Goal: Task Accomplishment & Management: Manage account settings

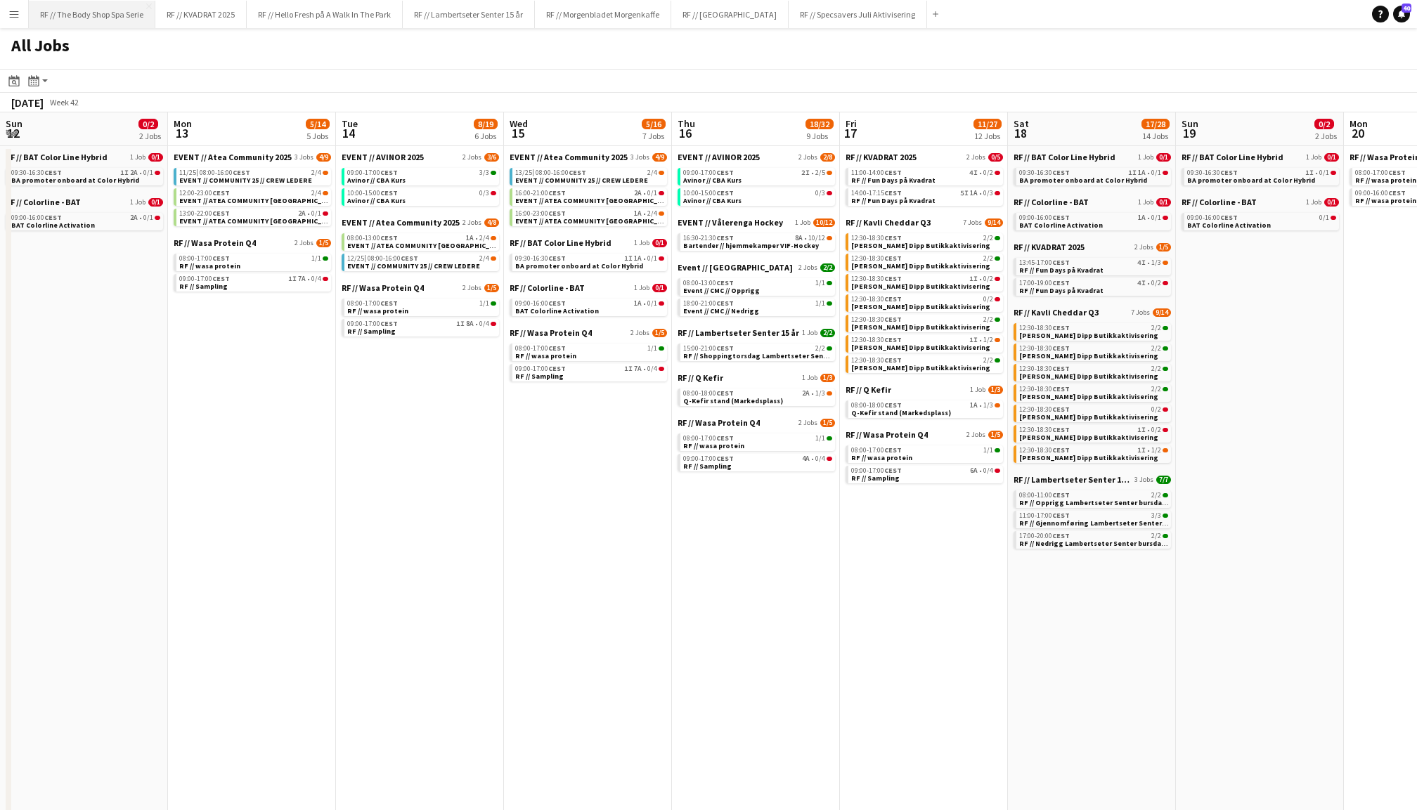
scroll to position [0, 535]
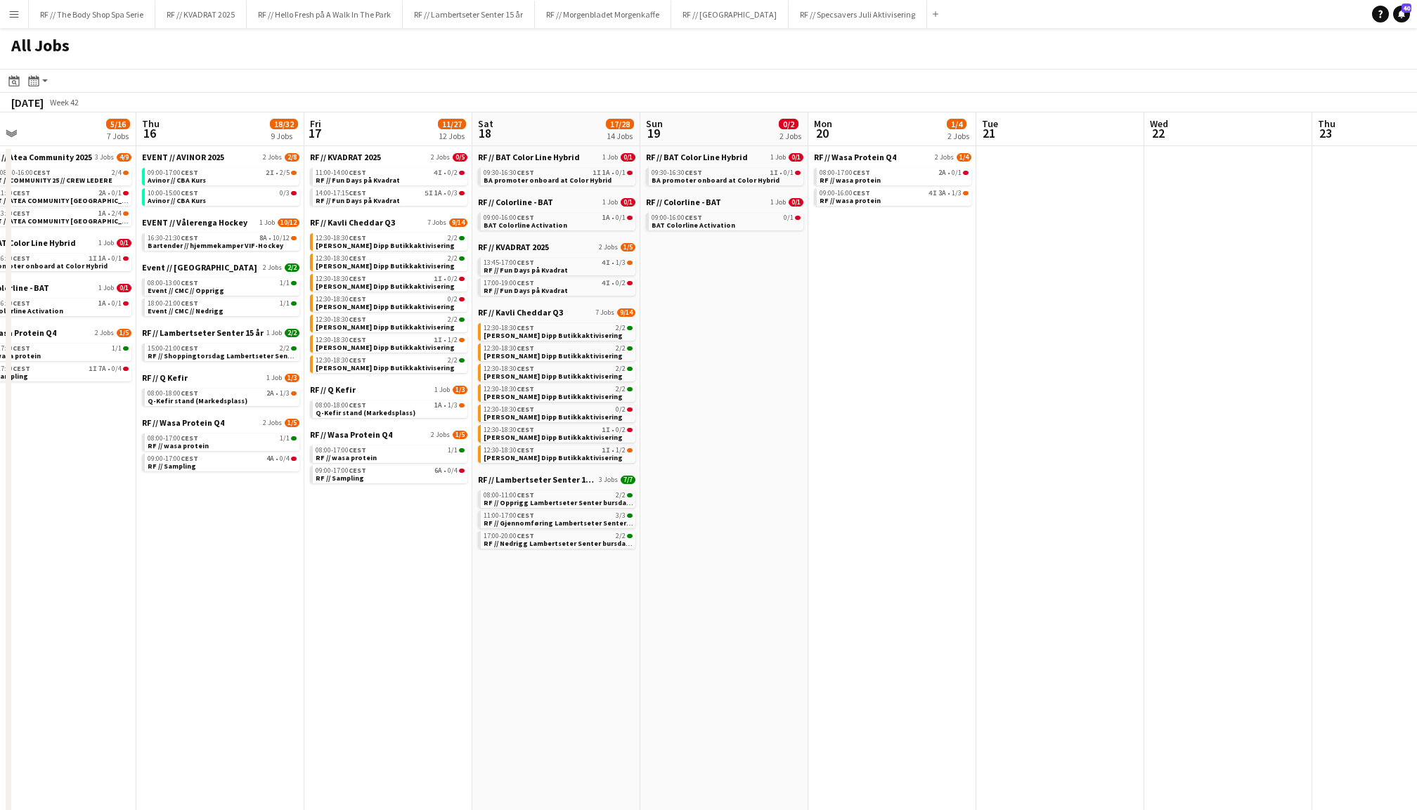
click at [10, 18] on app-icon "Menu" at bounding box center [13, 13] width 11 height 11
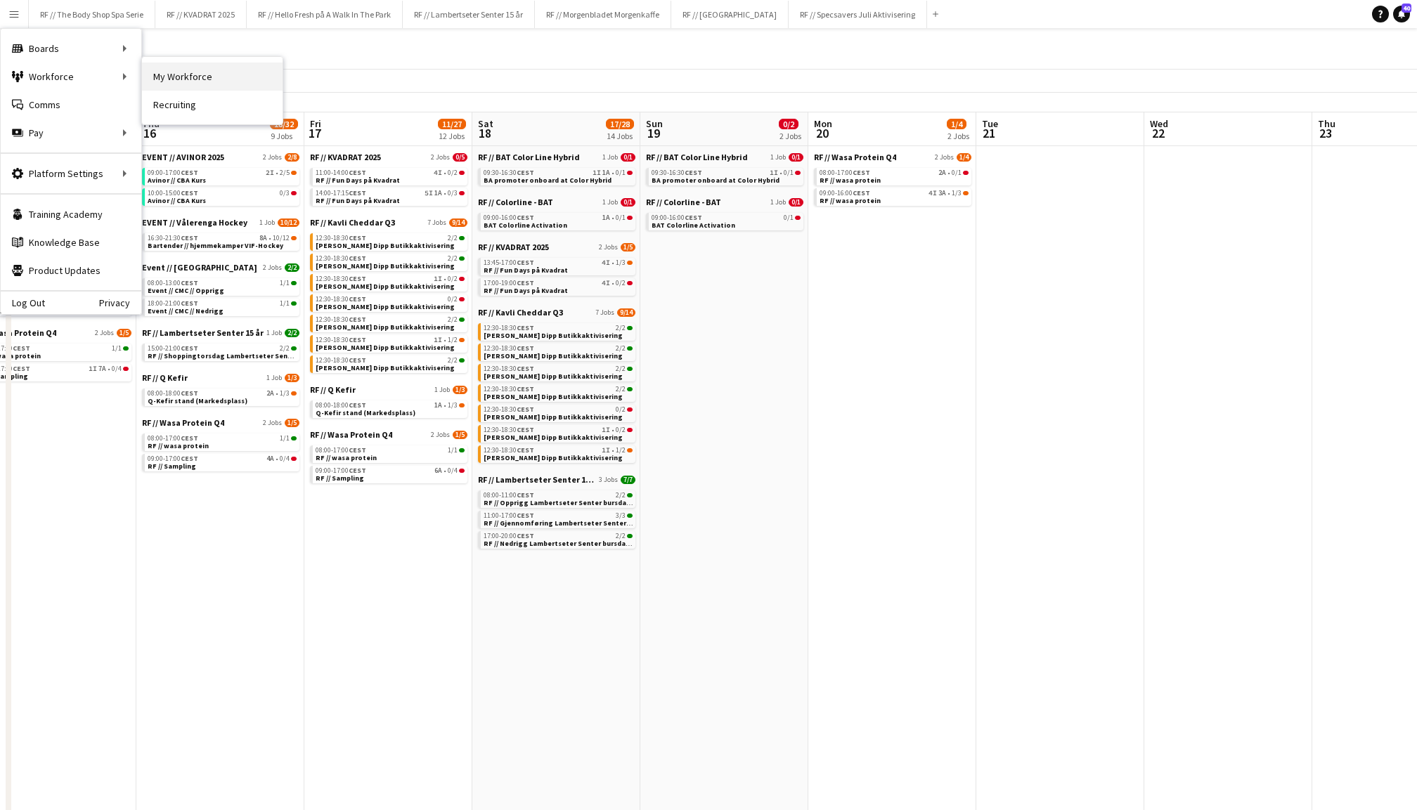
click at [178, 73] on link "My Workforce" at bounding box center [212, 77] width 141 height 28
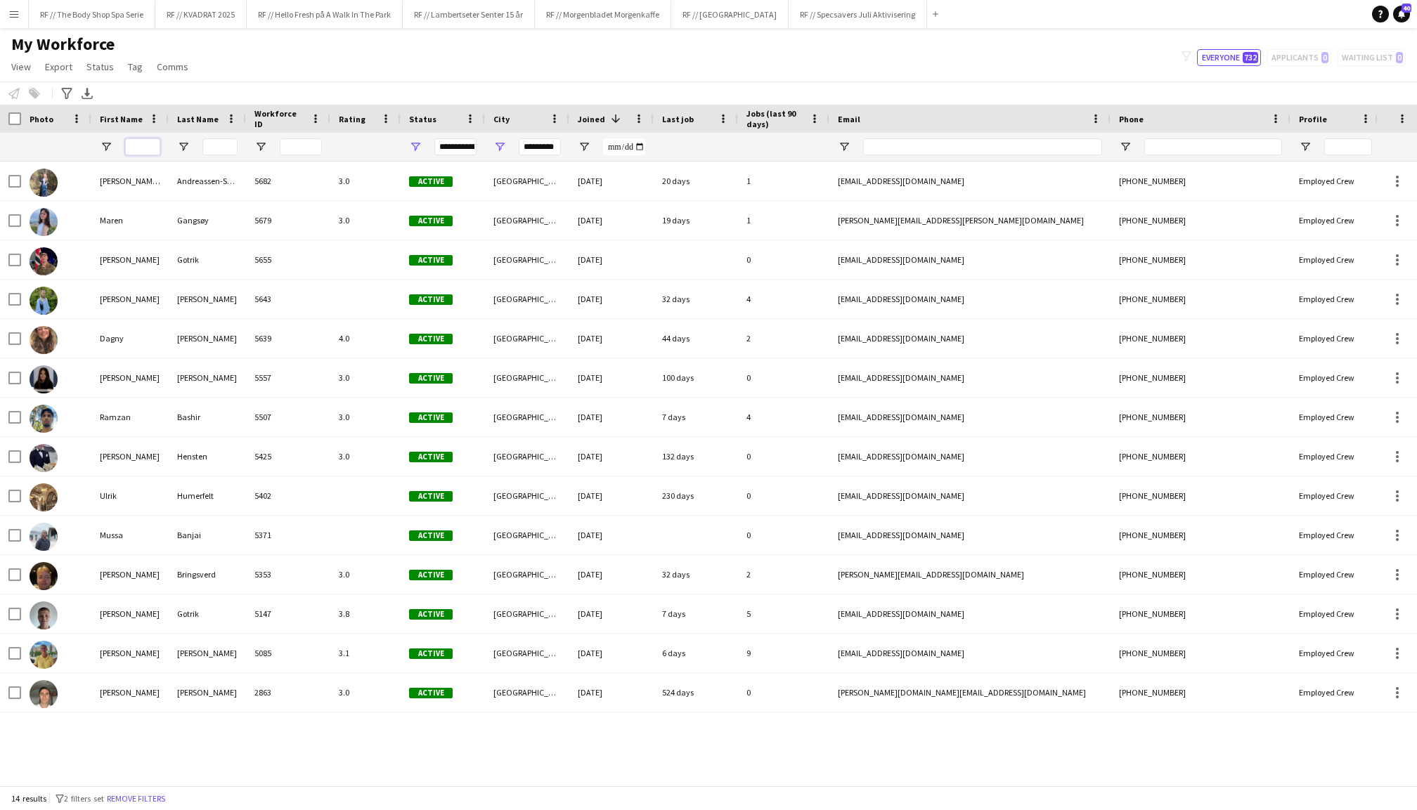
click at [138, 143] on input "First Name Filter Input" at bounding box center [142, 146] width 35 height 17
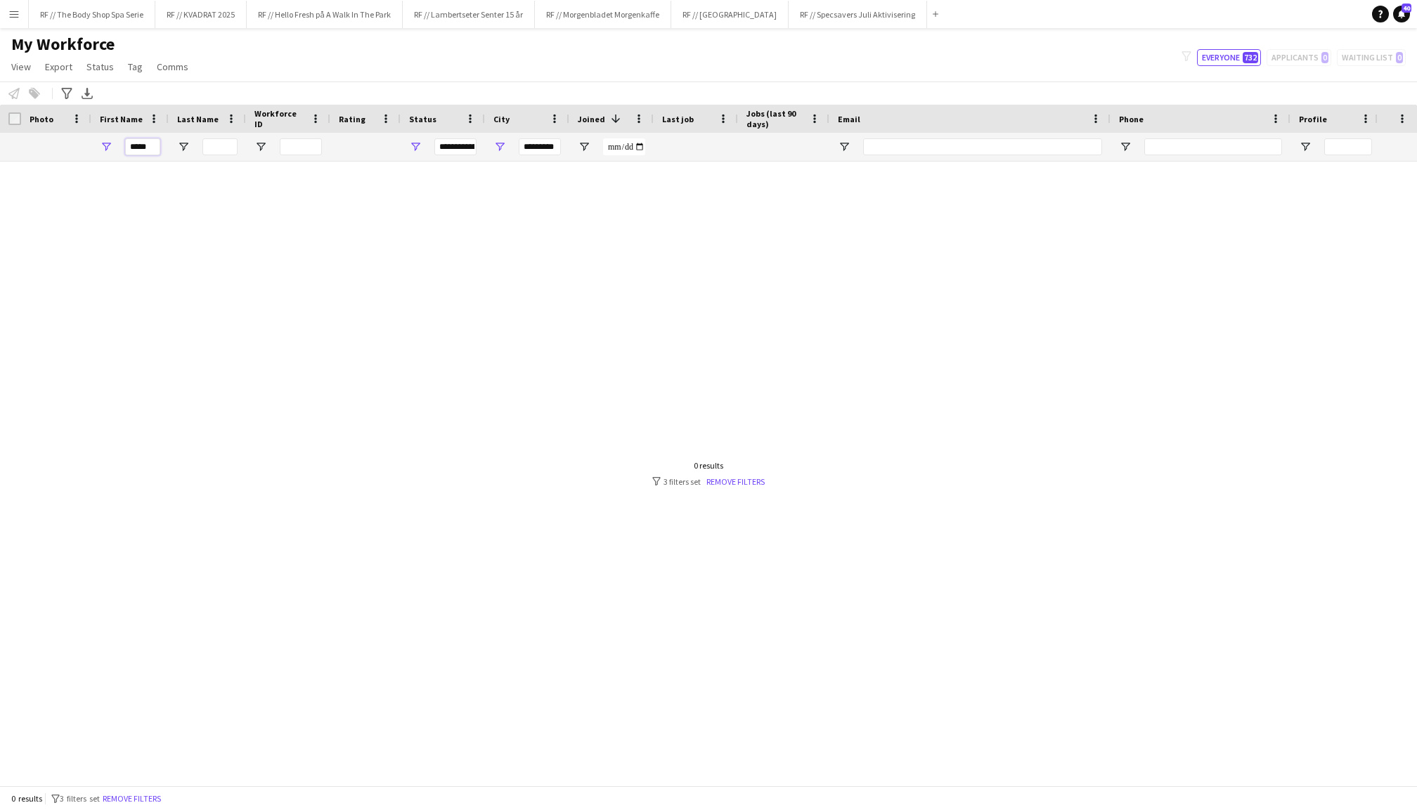
type input "*****"
drag, startPoint x: 523, startPoint y: 146, endPoint x: 617, endPoint y: 152, distance: 94.4
click at [617, 152] on div "*****" at bounding box center [761, 147] width 1523 height 28
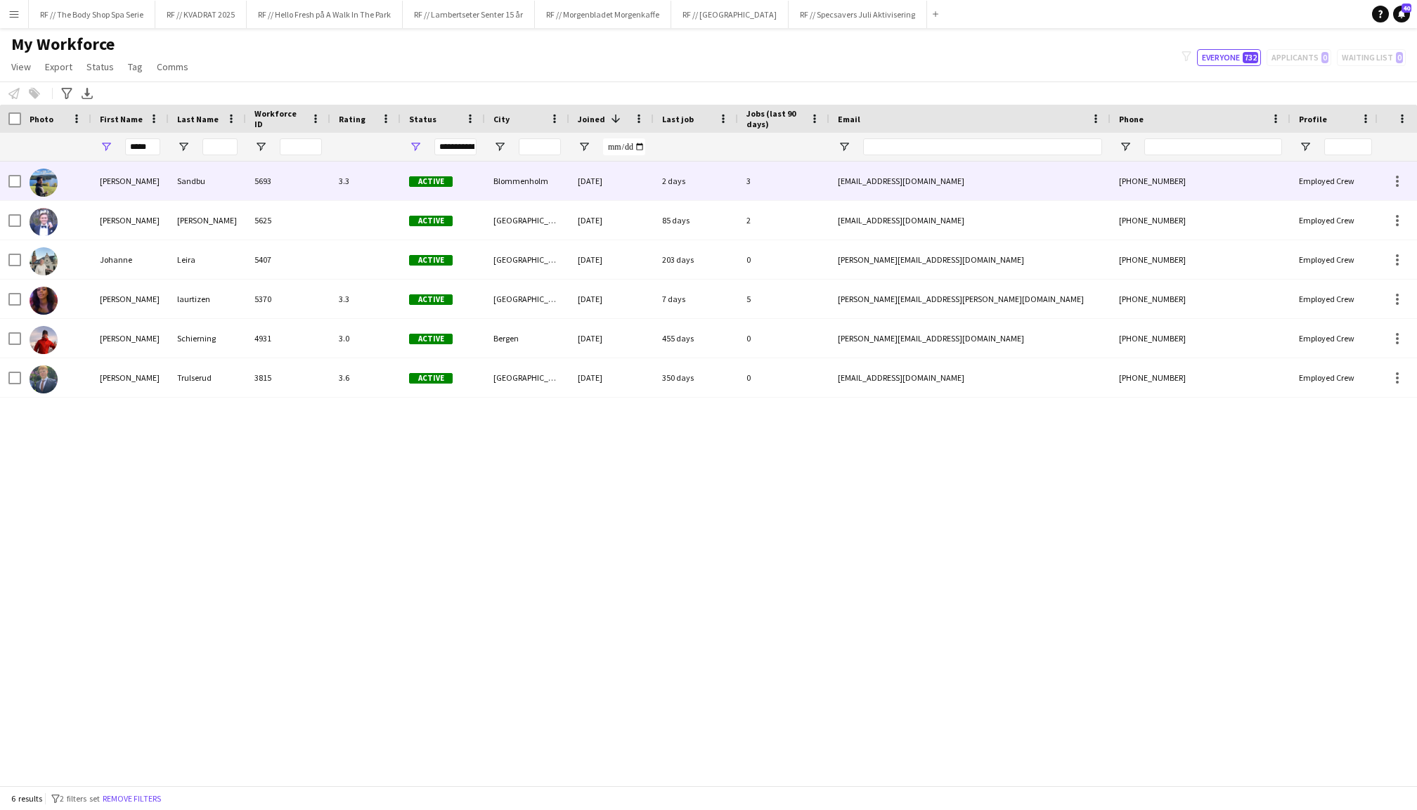
click at [155, 189] on div "[PERSON_NAME]" at bounding box center [129, 181] width 77 height 39
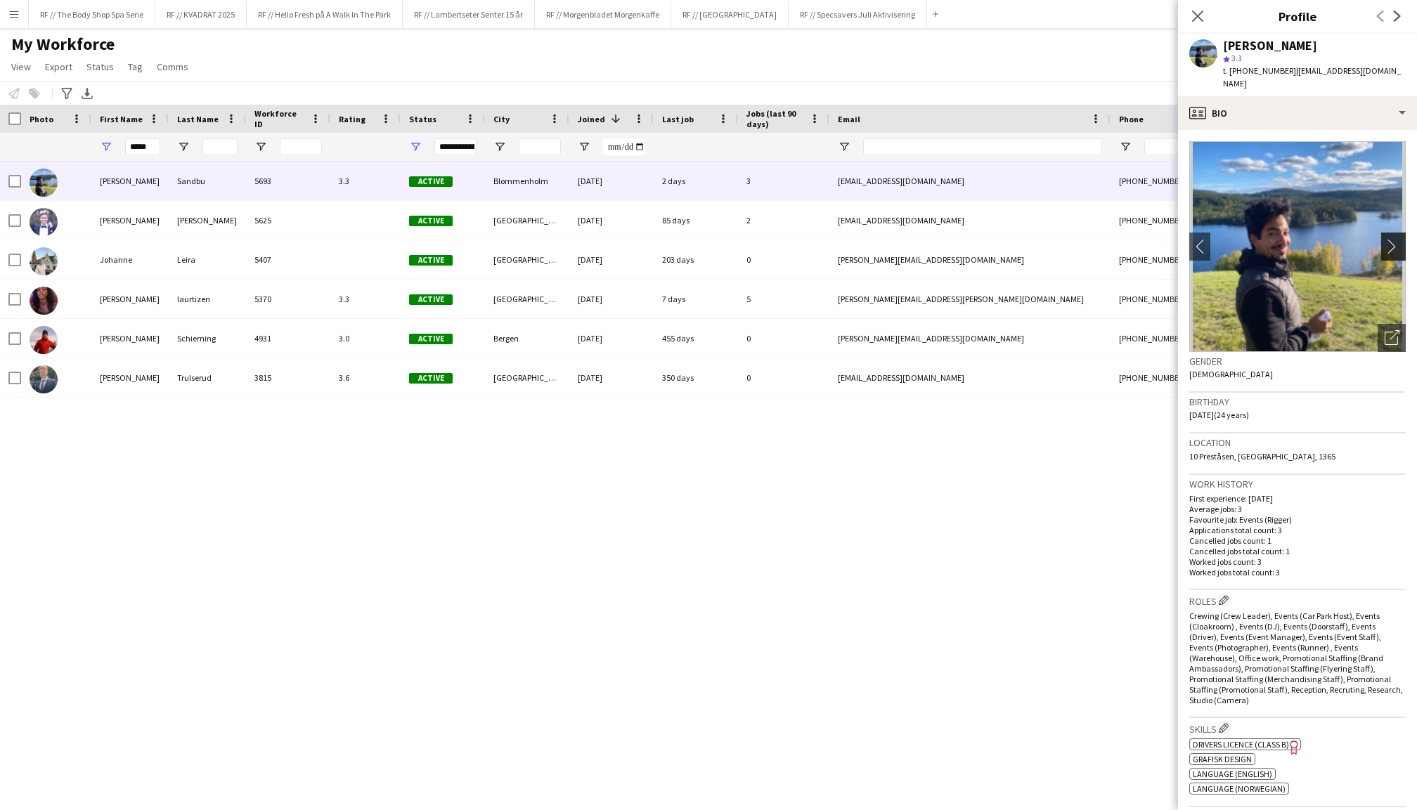
click at [1397, 239] on app-icon "chevron-right" at bounding box center [1395, 246] width 22 height 15
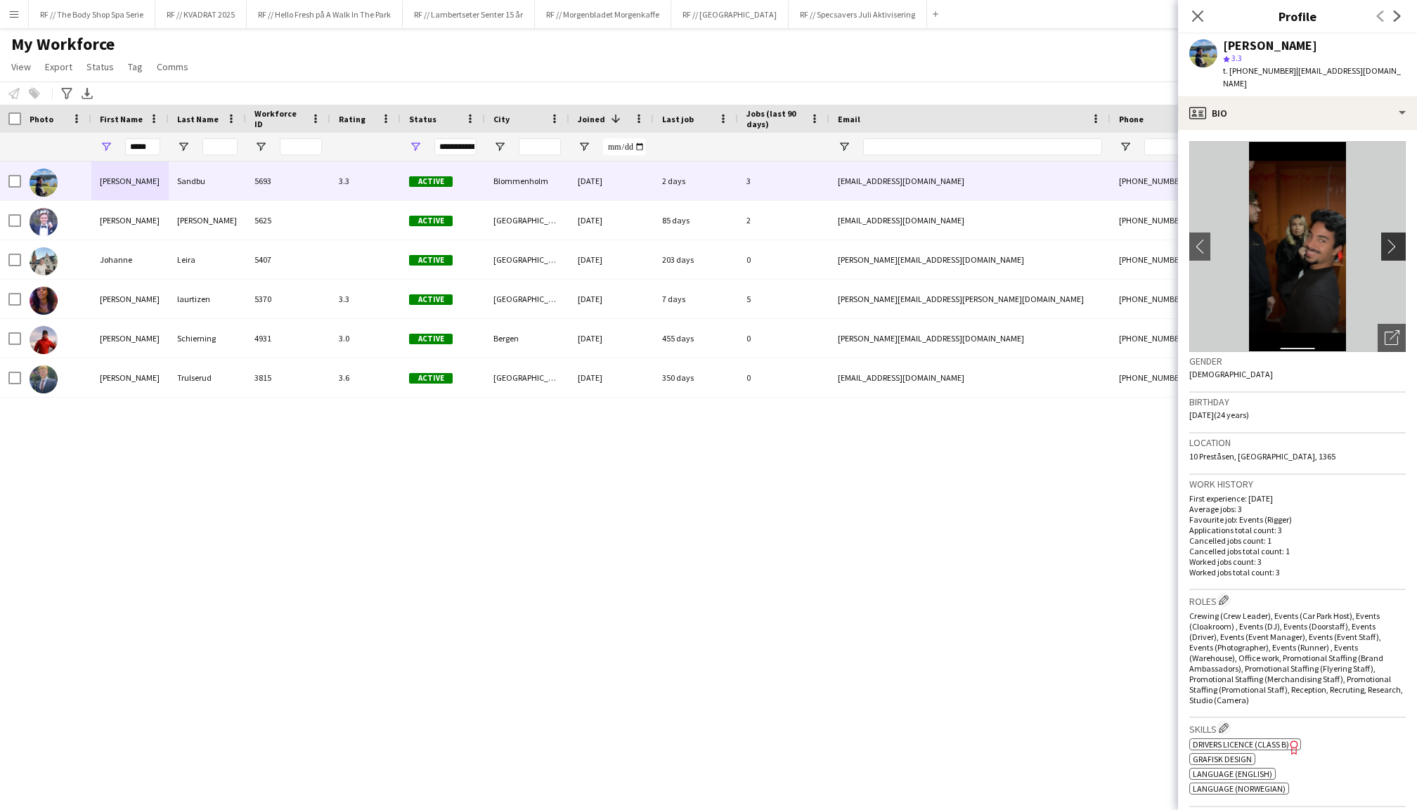
click at [1386, 239] on app-icon "chevron-right" at bounding box center [1395, 246] width 22 height 15
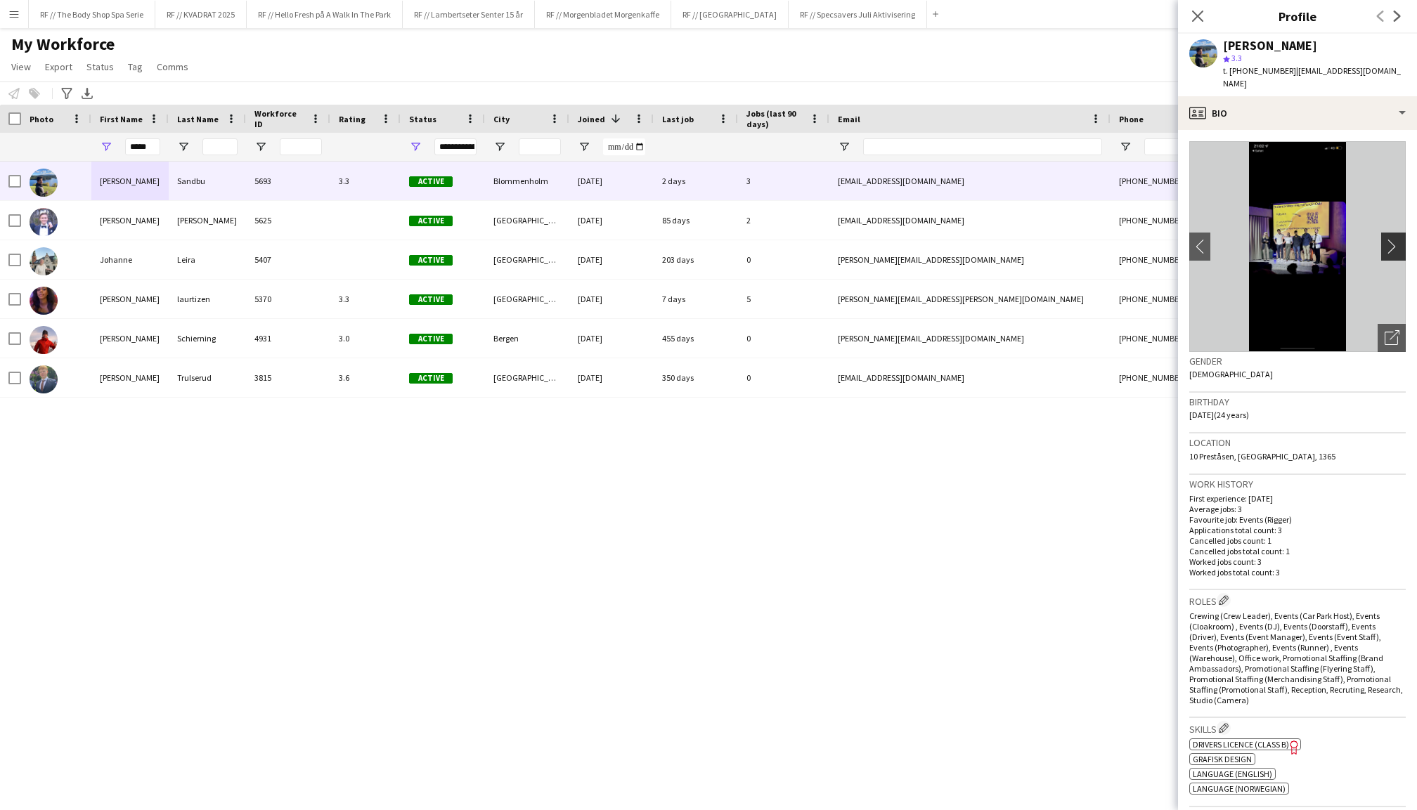
click at [1386, 239] on app-icon "chevron-right" at bounding box center [1395, 246] width 22 height 15
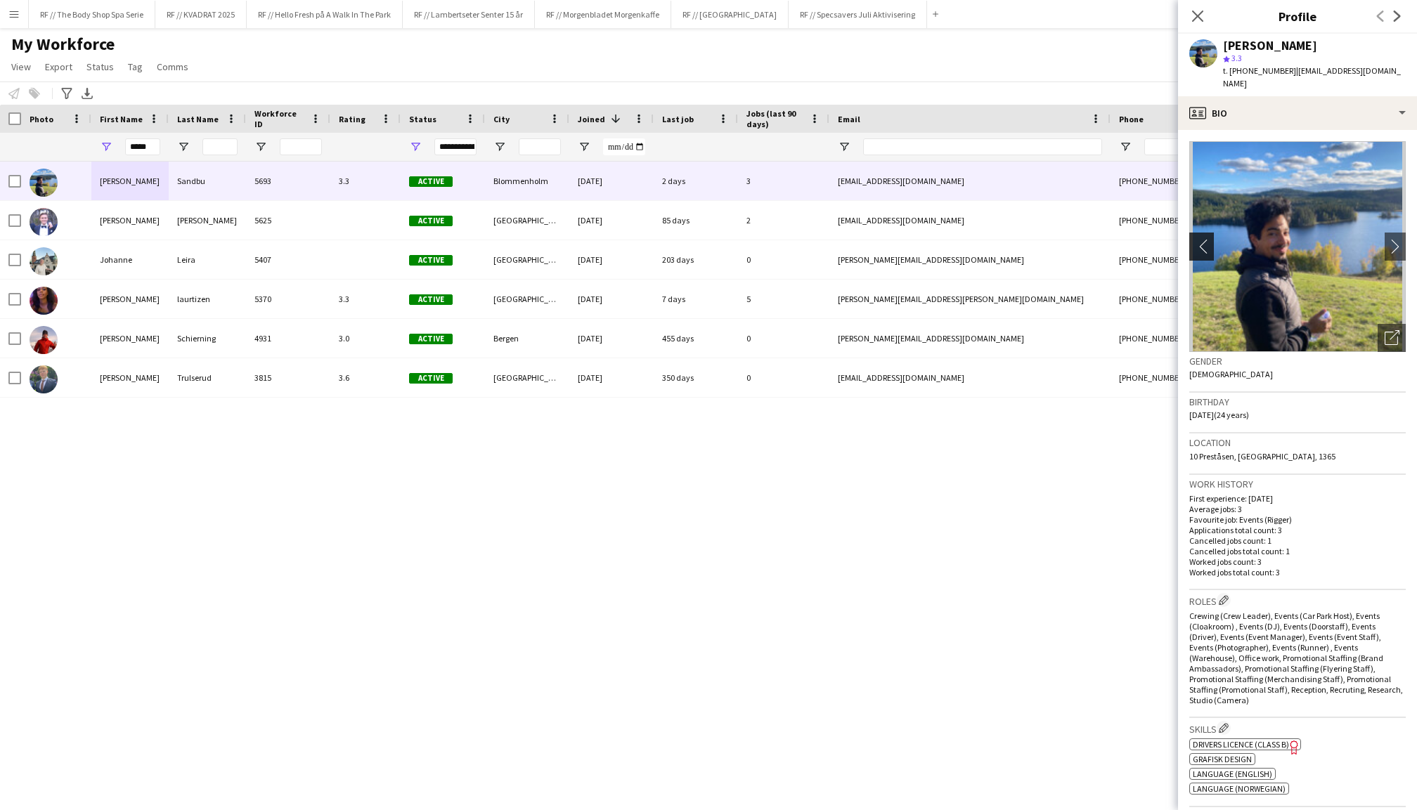
click at [1197, 239] on app-icon "chevron-left" at bounding box center [1200, 246] width 22 height 15
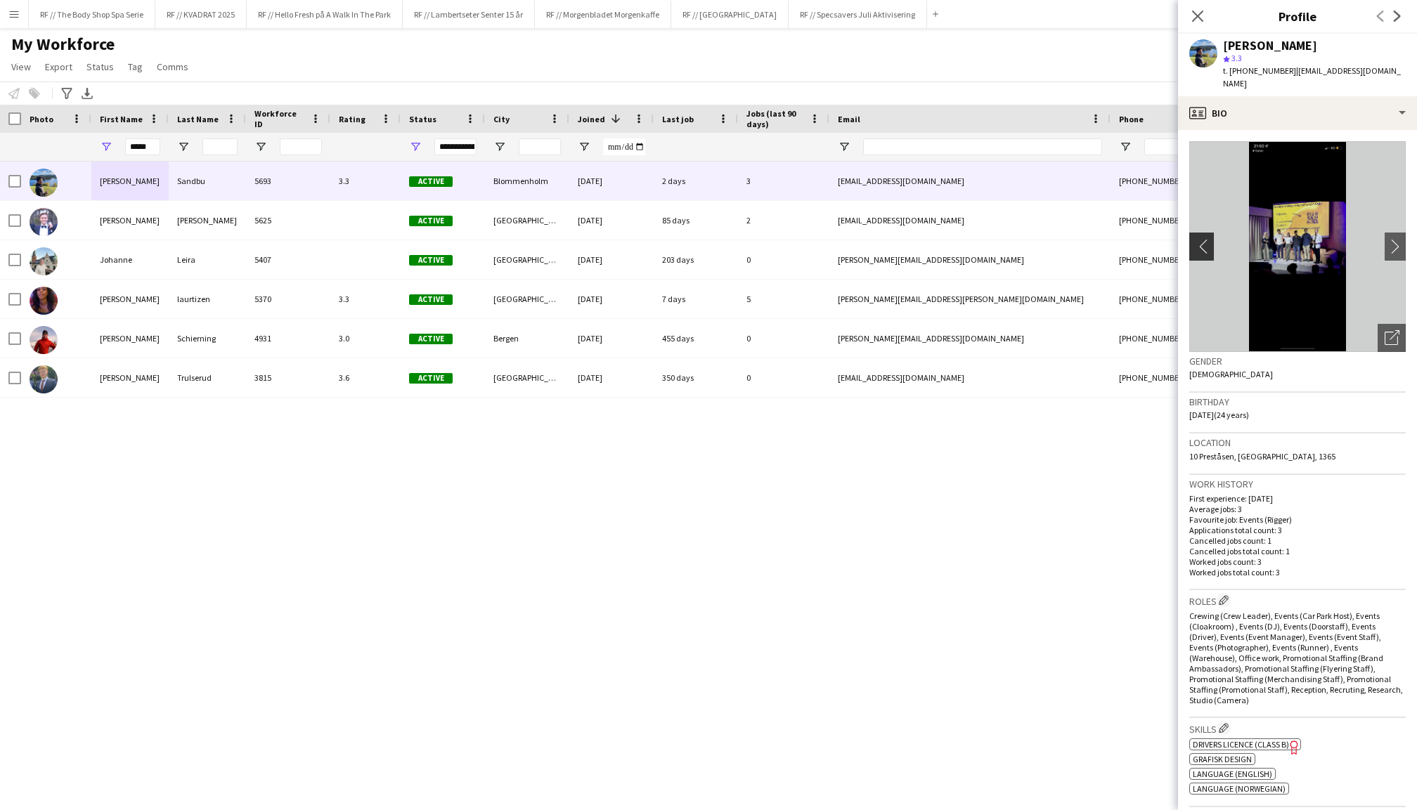
click at [1197, 239] on app-icon "chevron-left" at bounding box center [1200, 246] width 22 height 15
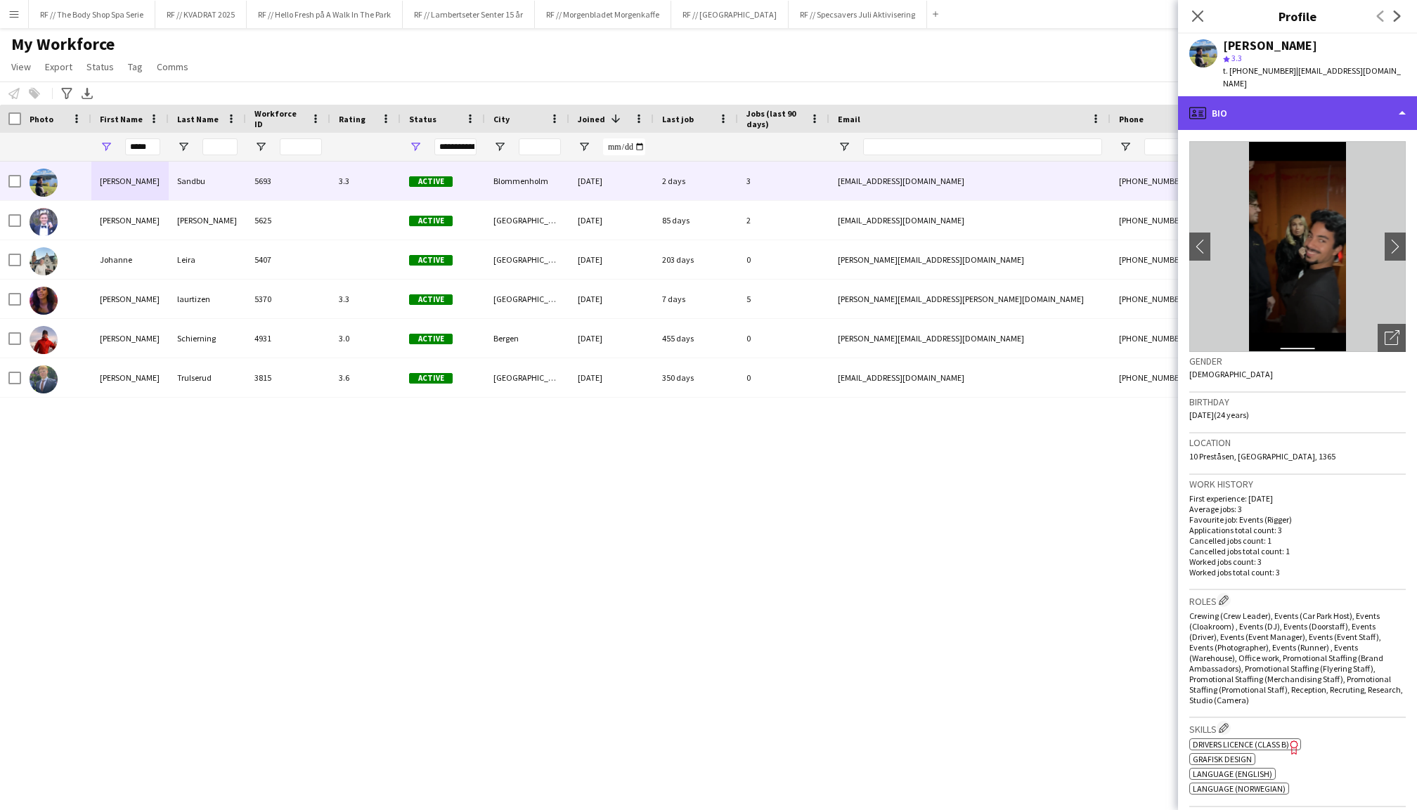
click at [1325, 99] on div "profile Bio" at bounding box center [1297, 113] width 239 height 34
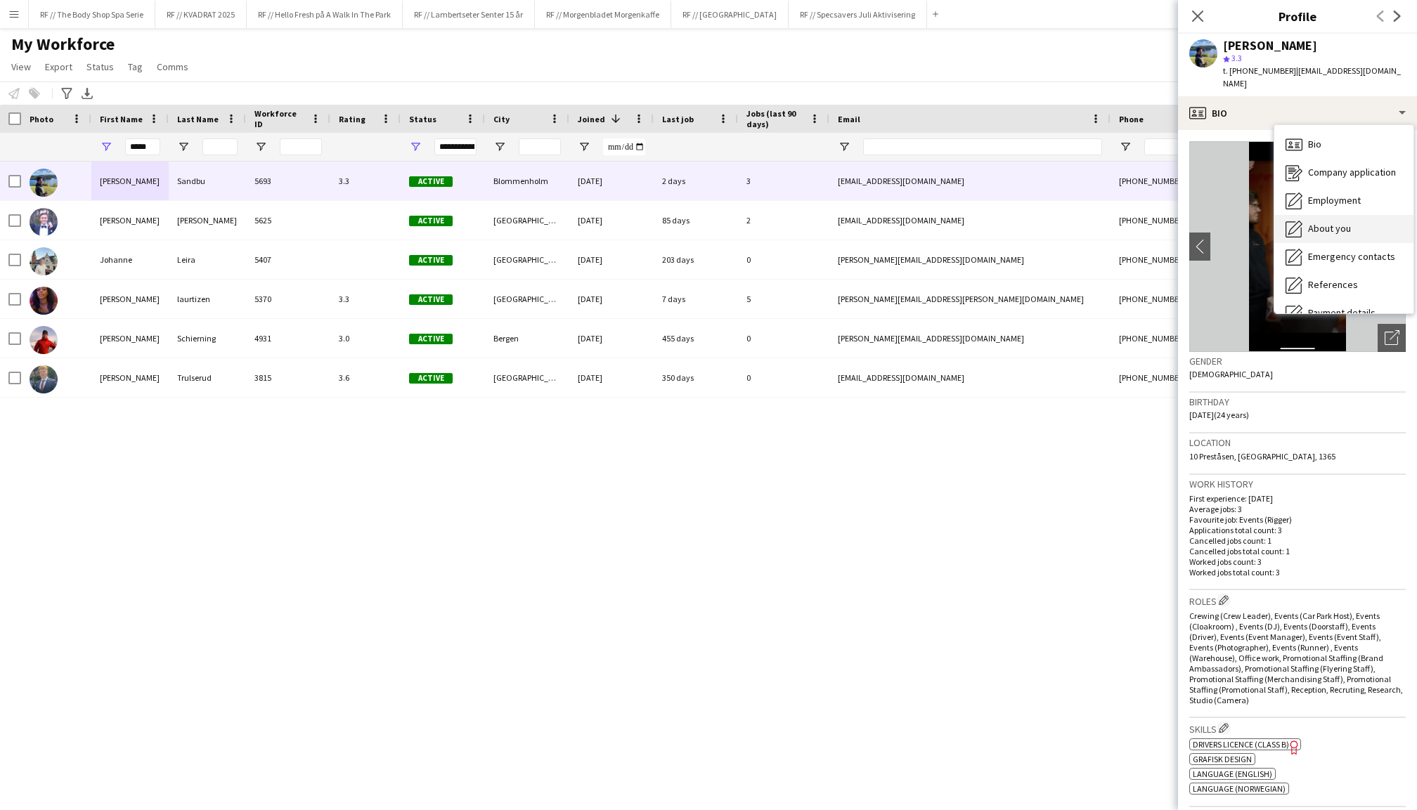
click at [1342, 222] on span "About you" at bounding box center [1329, 228] width 43 height 13
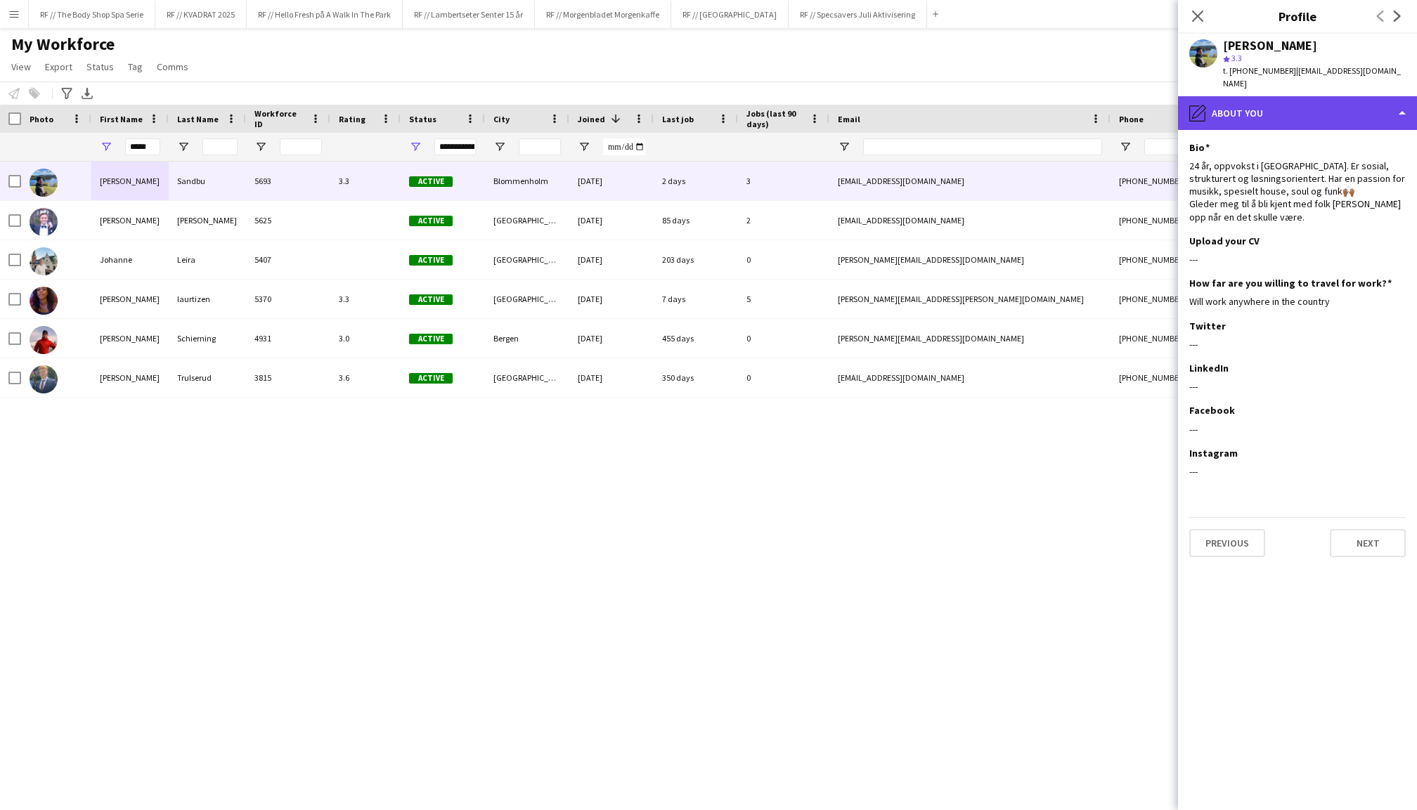
click at [1294, 97] on div "pencil4 About you" at bounding box center [1297, 113] width 239 height 34
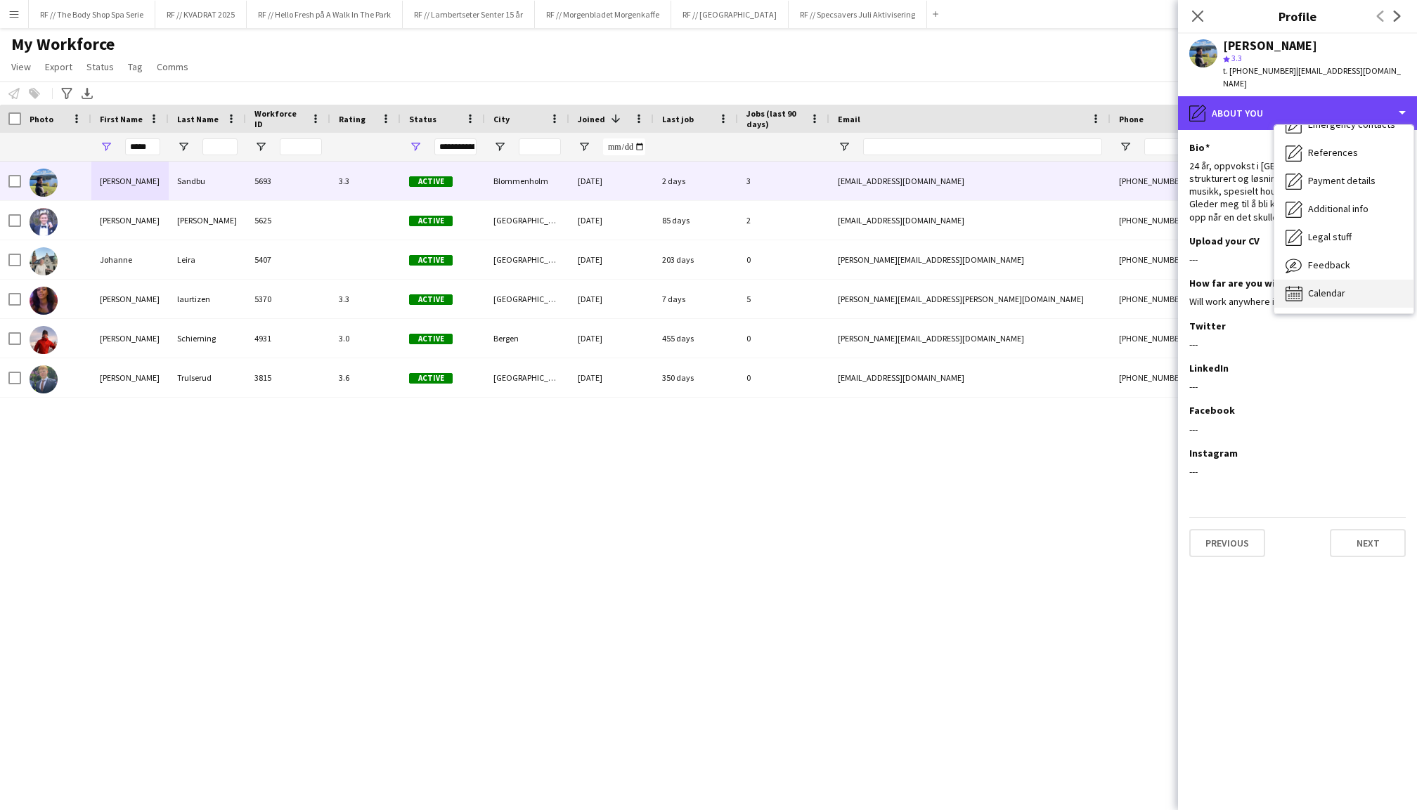
scroll to position [132, 0]
click at [1335, 259] on div "Feedback Feedback" at bounding box center [1343, 266] width 139 height 28
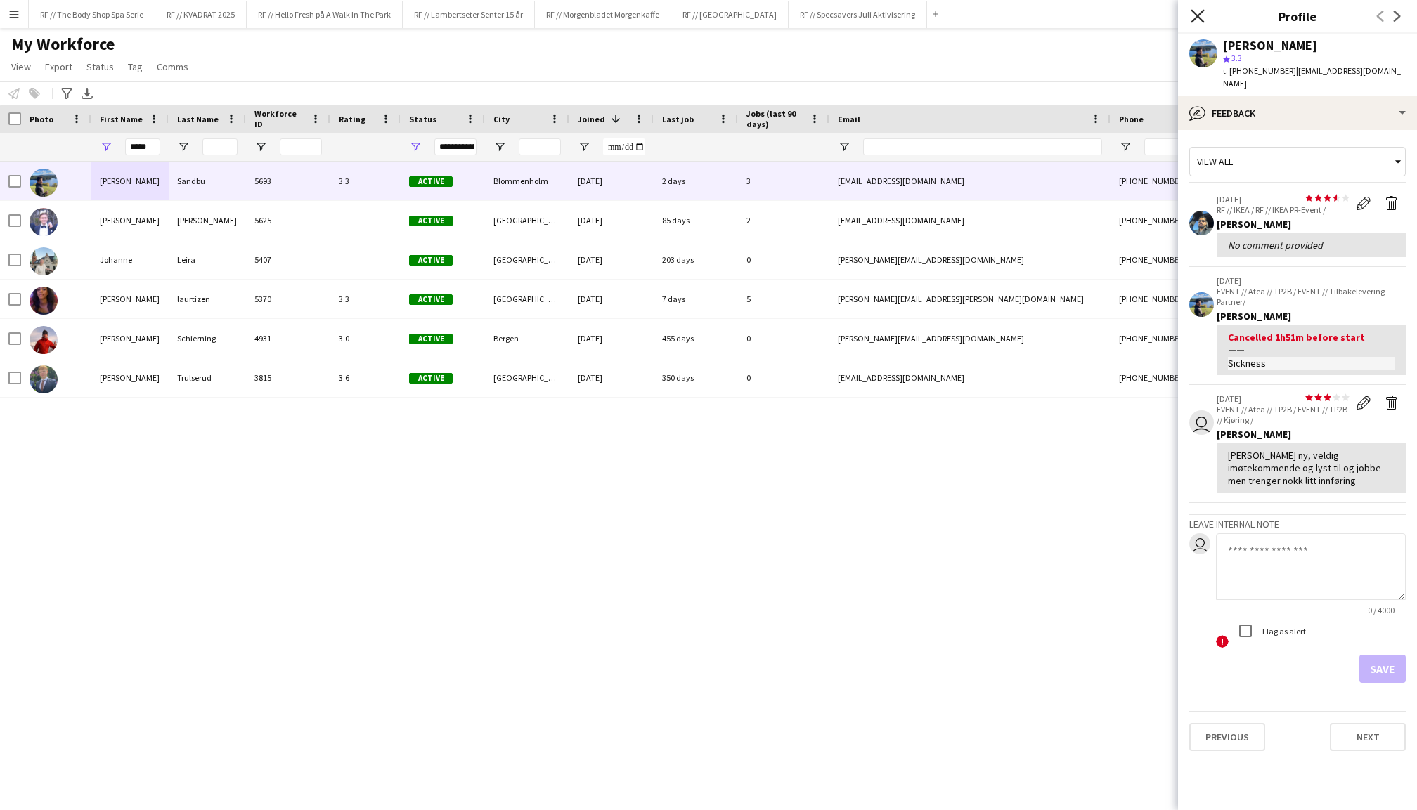
click at [1197, 15] on icon at bounding box center [1196, 15] width 13 height 13
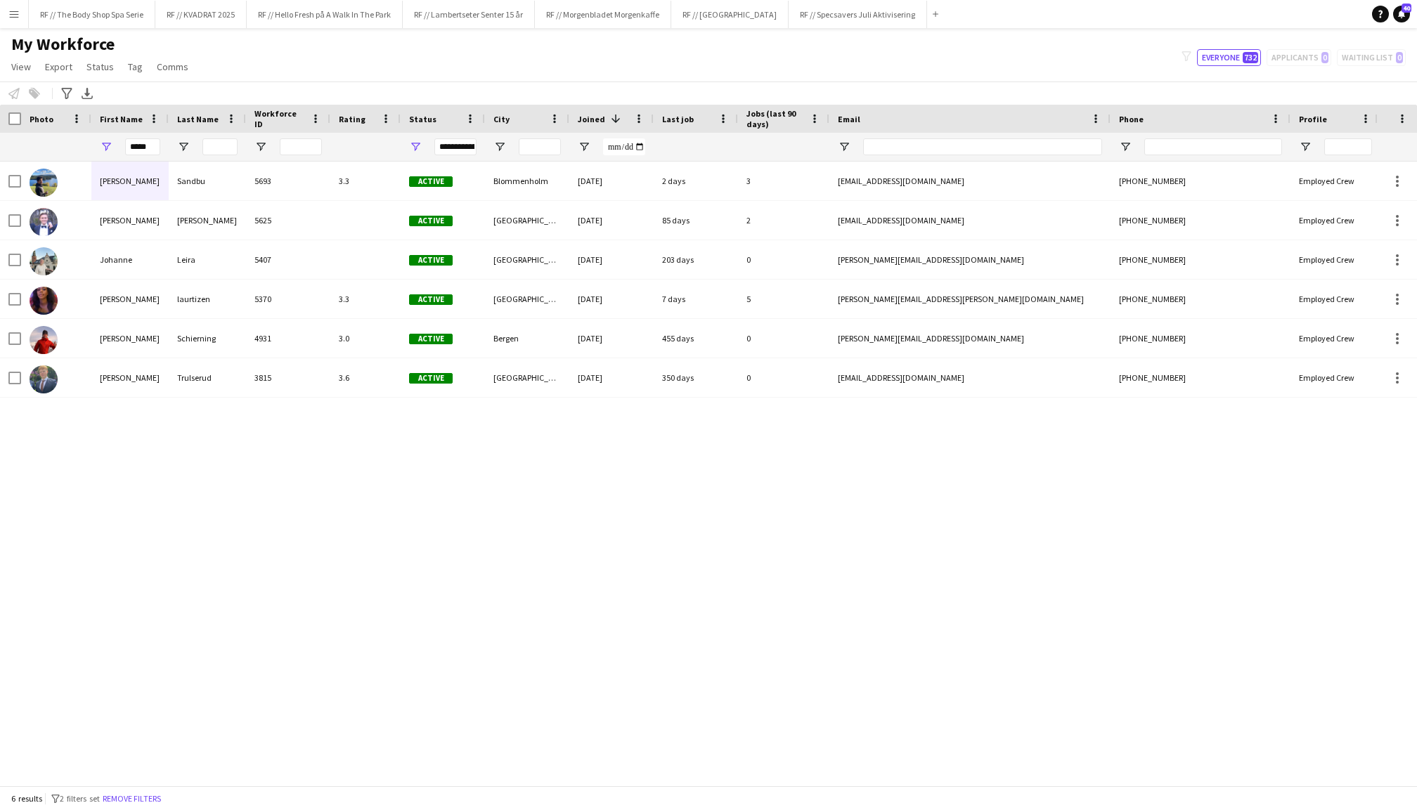
click at [757, 547] on div "[PERSON_NAME] 5693 3.3 Active Blommenholm [DATE] 2 days 3 [PERSON_NAME][EMAIL_A…" at bounding box center [687, 474] width 1374 height 624
